Goal: Obtain resource: Obtain resource

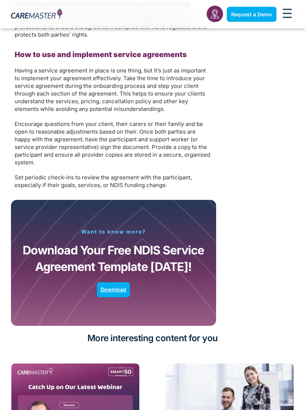
scroll to position [1269, 0]
click at [116, 285] on link "Download" at bounding box center [113, 289] width 33 height 15
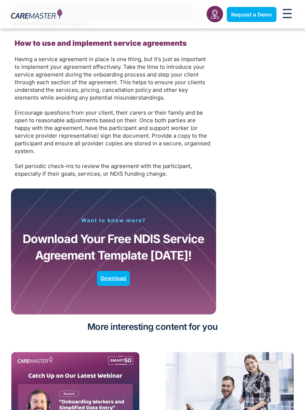
click at [112, 275] on span "Download" at bounding box center [114, 278] width 26 height 6
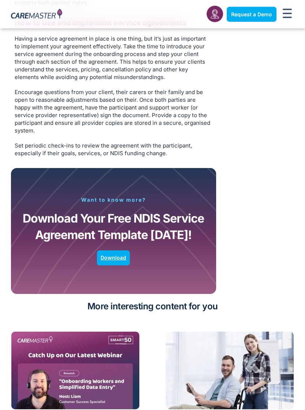
scroll to position [1301, 0]
click at [119, 255] on span "Download" at bounding box center [114, 258] width 26 height 6
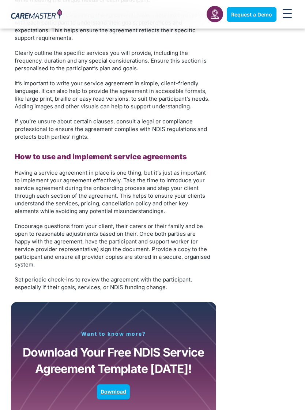
scroll to position [1150, 0]
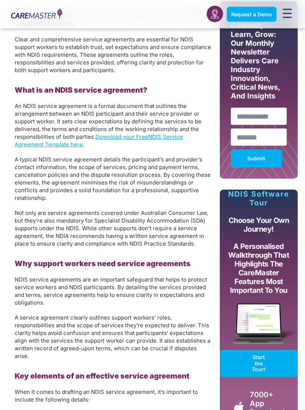
scroll to position [328, 0]
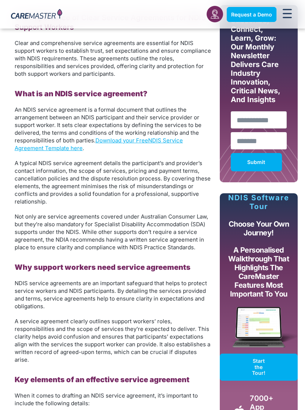
click at [244, 121] on input "Name" at bounding box center [259, 119] width 56 height 17
type input "*"
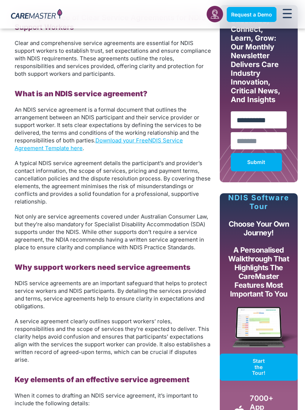
type input "**********"
click at [244, 140] on input "Email" at bounding box center [259, 140] width 56 height 17
type input "**********"
click at [263, 165] on span "Submit" at bounding box center [256, 162] width 18 height 6
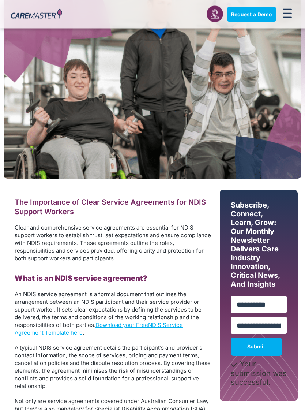
scroll to position [0, 0]
